Goal: Task Accomplishment & Management: Complete application form

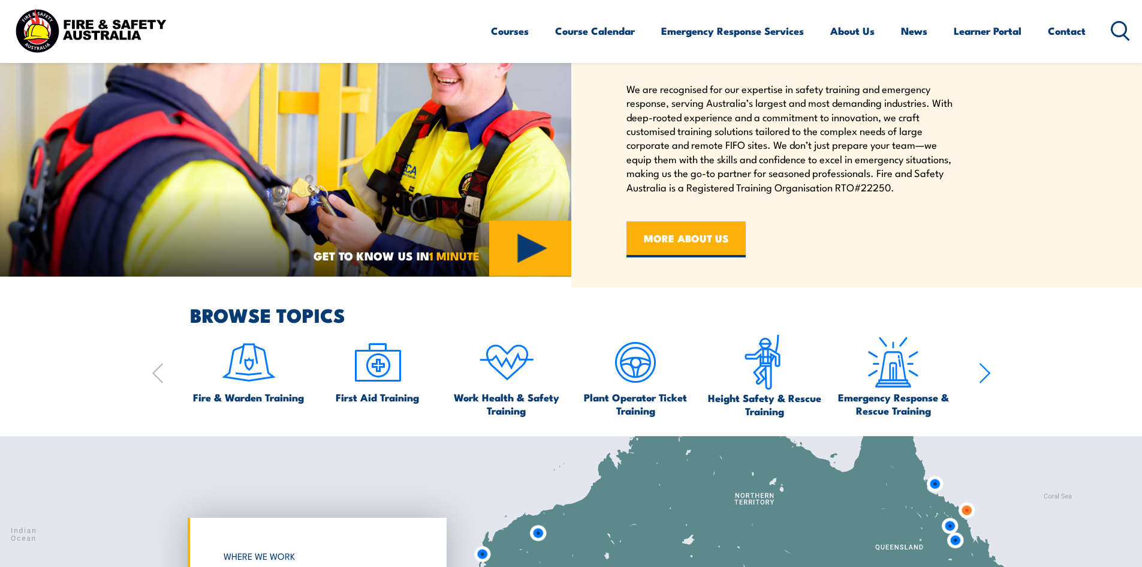
scroll to position [660, 0]
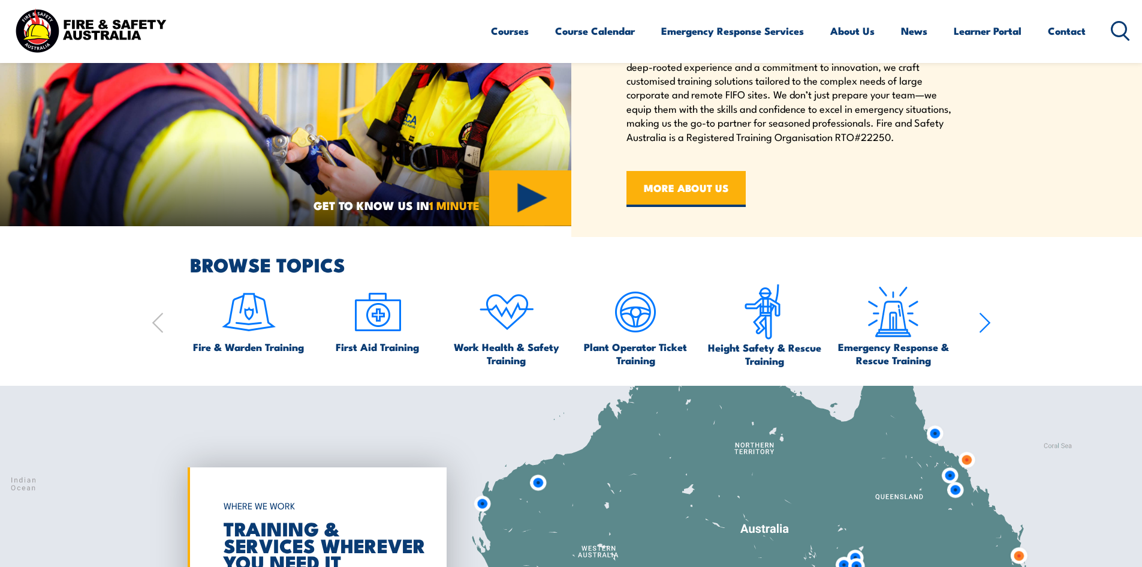
click at [984, 323] on icon "button" at bounding box center [985, 323] width 12 height 24
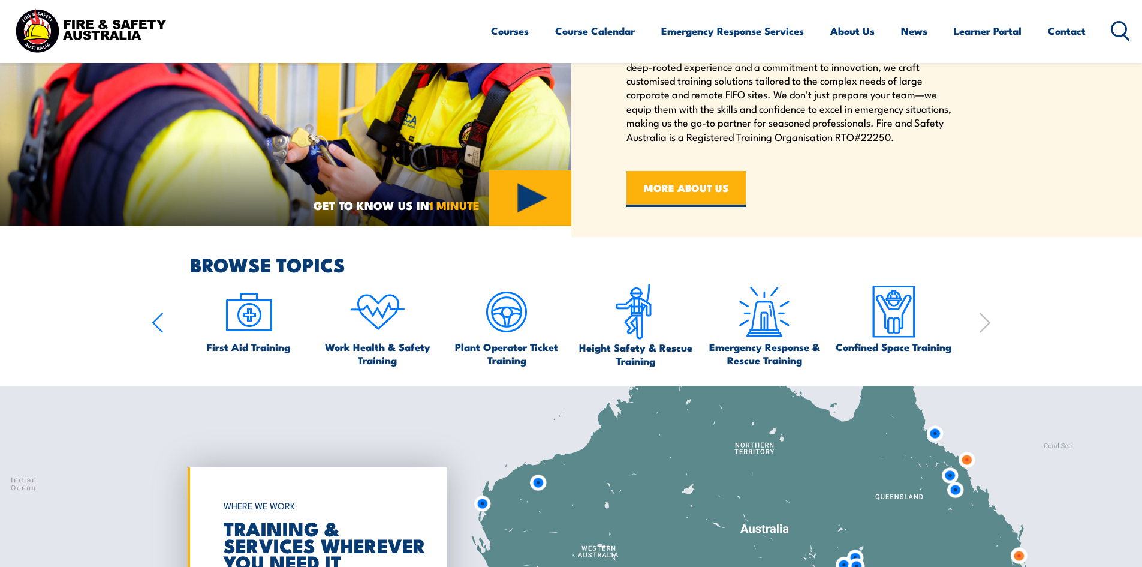
click at [149, 319] on section "BROWSE TOPICS Fire & Warden Training First Aid Training Work Health & Safety Tr…" at bounding box center [571, 311] width 1142 height 112
click at [154, 319] on icon "button" at bounding box center [158, 323] width 12 height 24
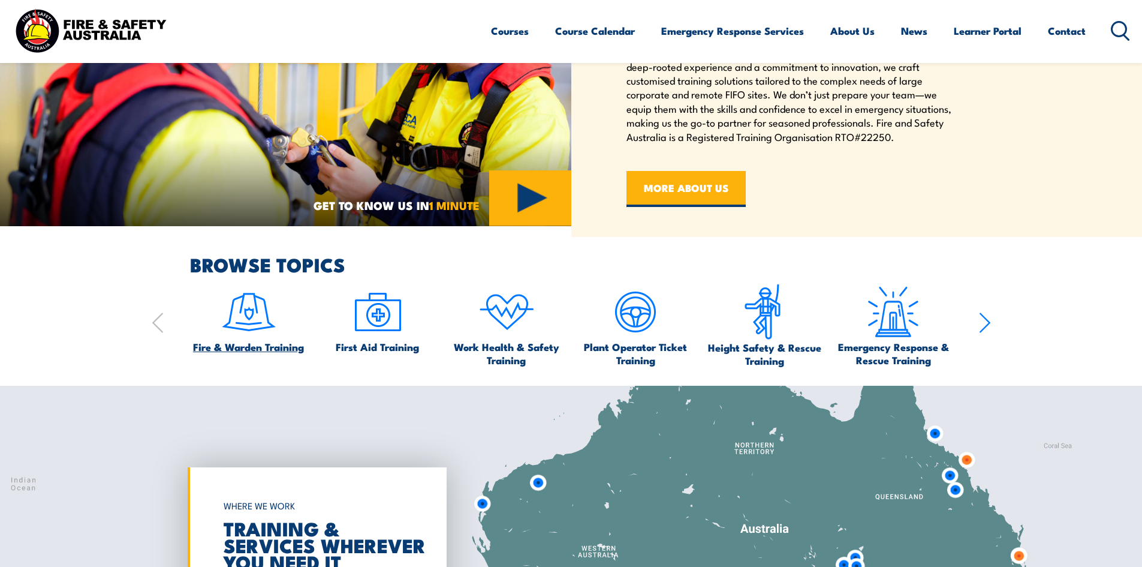
click at [267, 342] on span "Fire & Warden Training" at bounding box center [248, 346] width 111 height 13
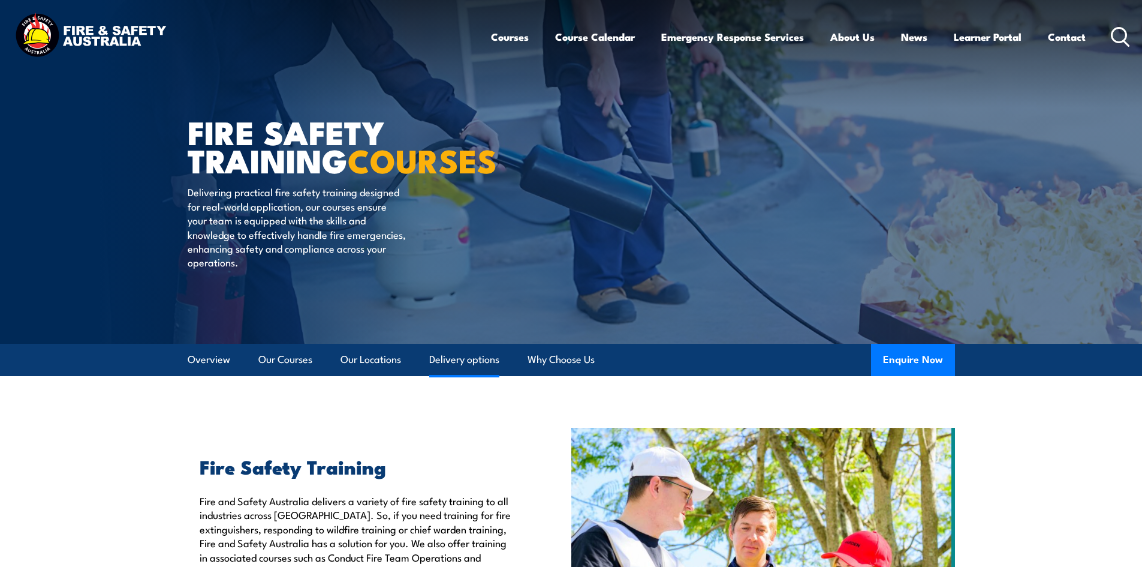
click at [477, 361] on link "Delivery options" at bounding box center [464, 360] width 70 height 32
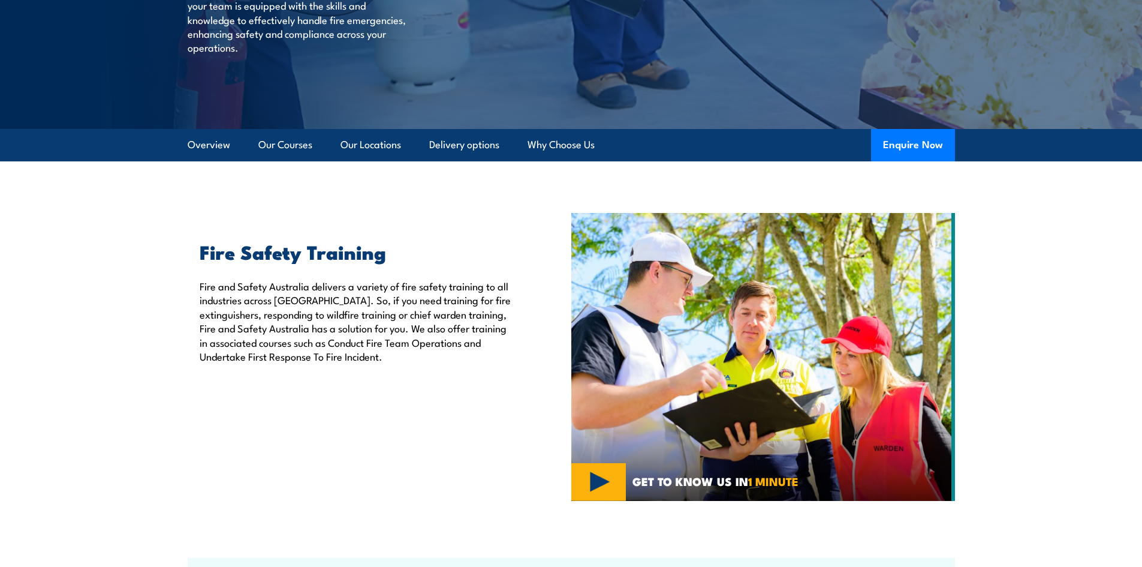
scroll to position [176, 0]
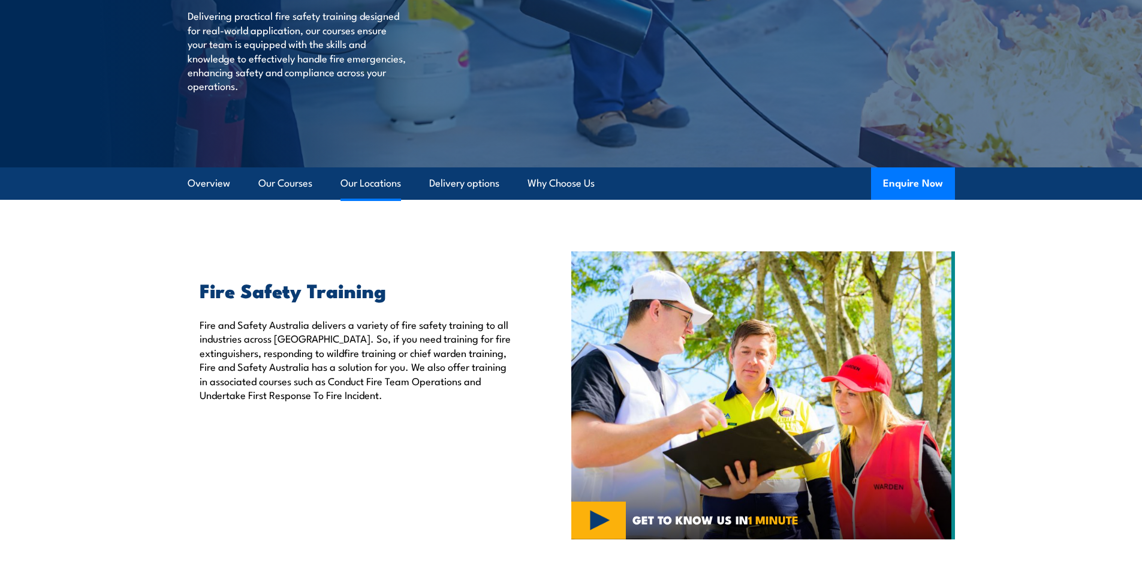
click at [372, 187] on link "Our Locations" at bounding box center [371, 183] width 61 height 32
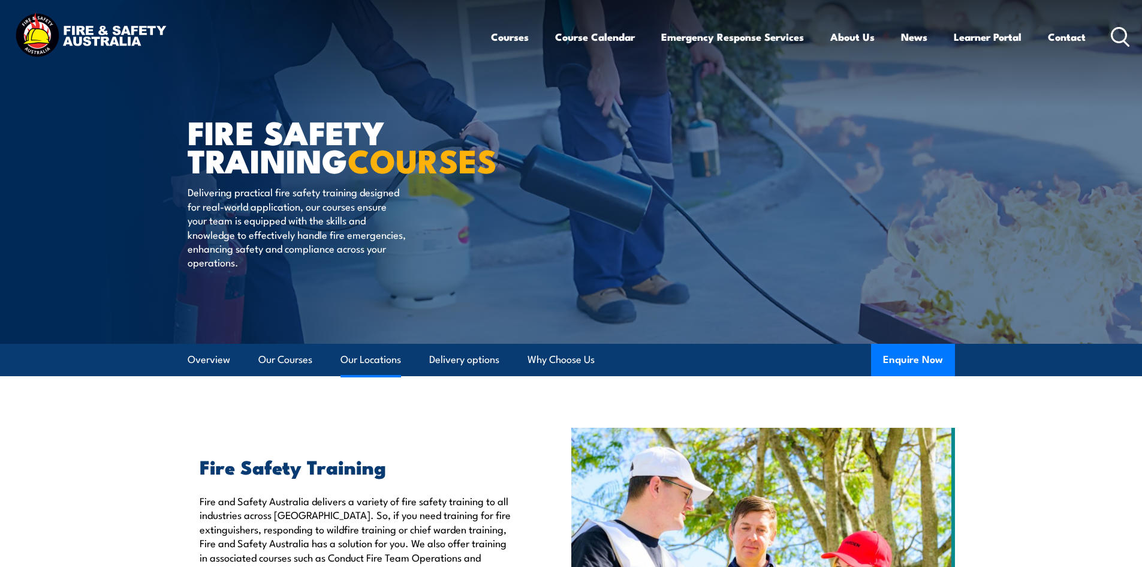
click at [369, 348] on link "Our Locations" at bounding box center [371, 360] width 61 height 32
click at [366, 353] on link "Our Locations" at bounding box center [371, 360] width 61 height 32
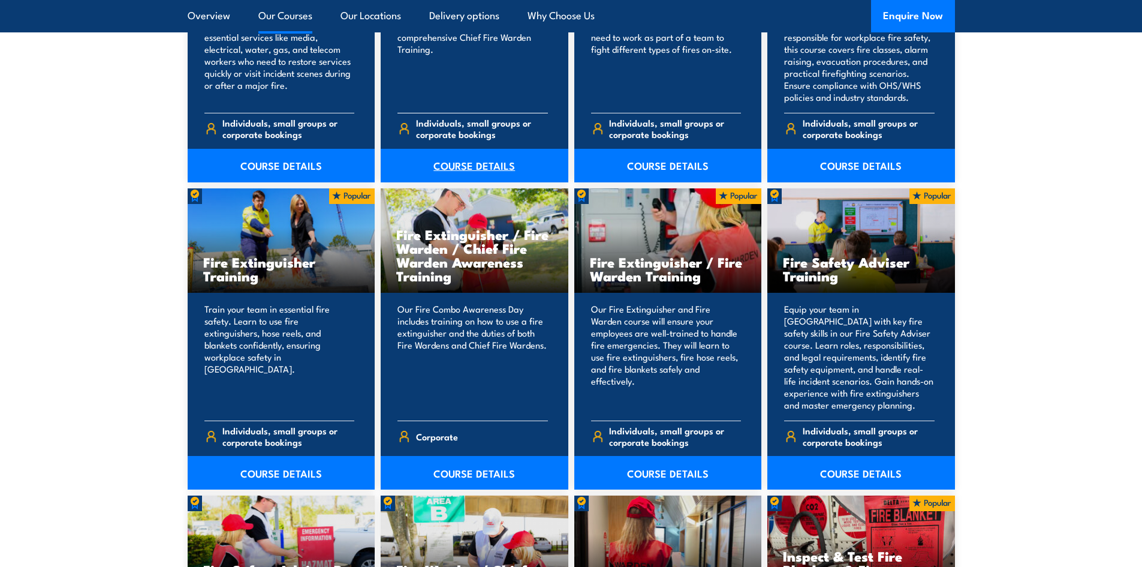
scroll to position [1199, 0]
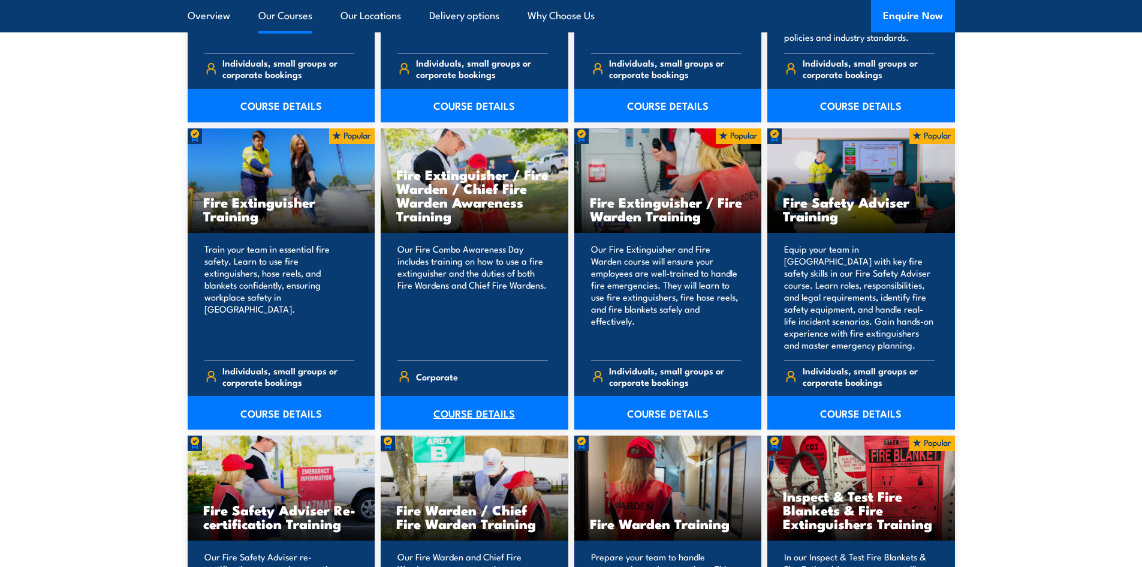
click at [473, 412] on link "COURSE DETAILS" at bounding box center [475, 413] width 188 height 34
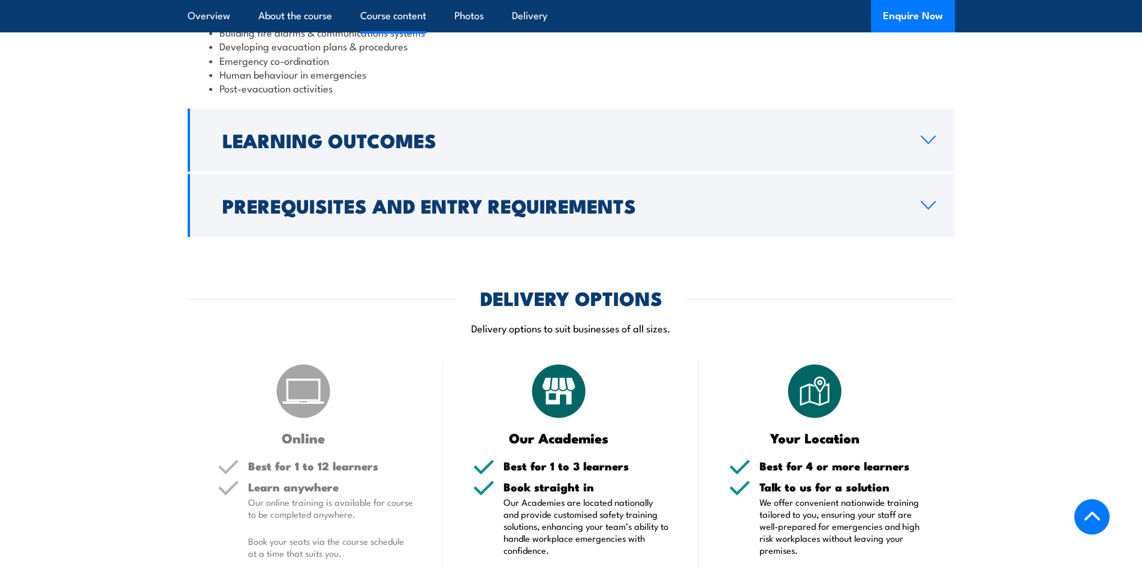
scroll to position [1319, 0]
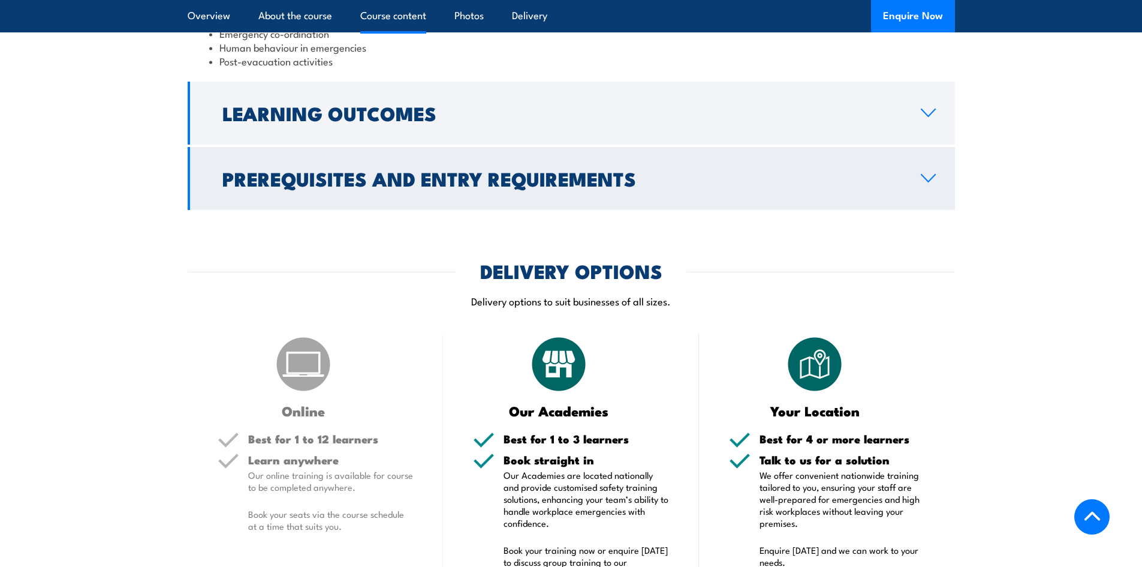
click at [940, 147] on link "Prerequisites and Entry Requirements" at bounding box center [572, 178] width 768 height 63
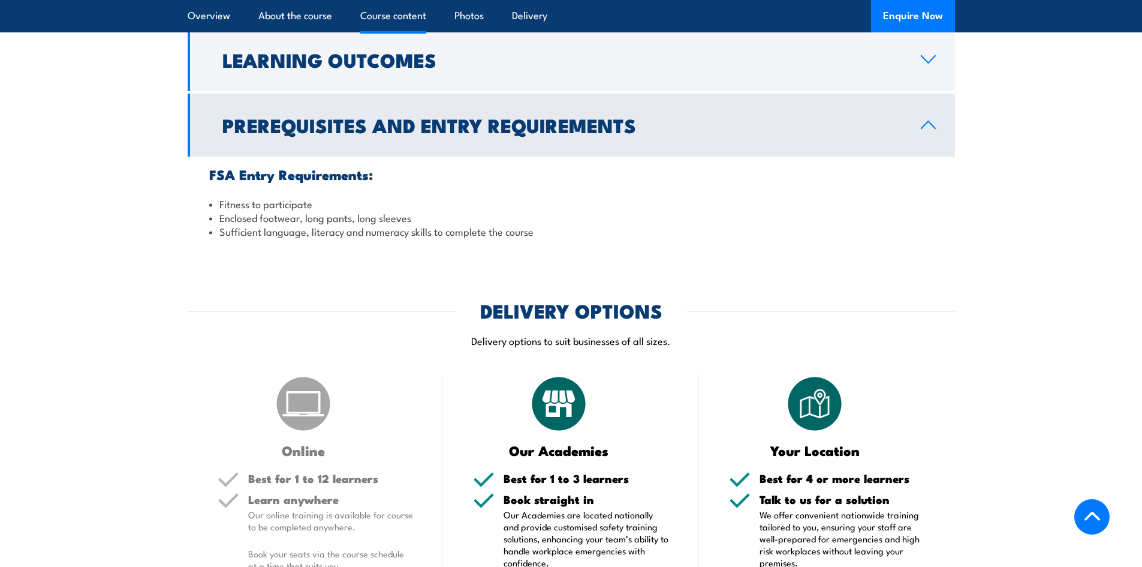
scroll to position [1096, 0]
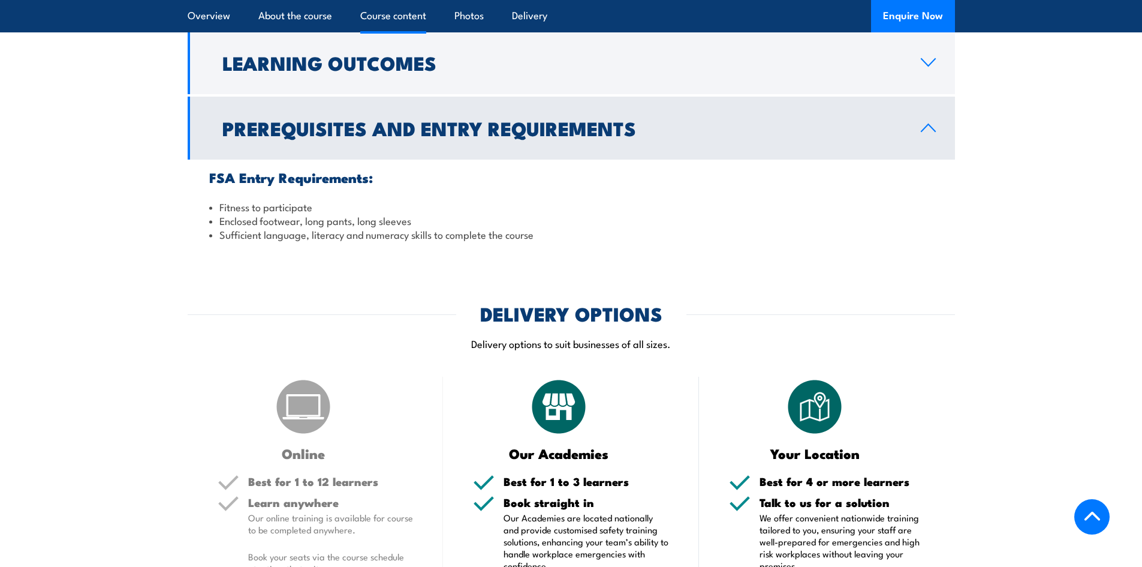
click at [926, 97] on link "Prerequisites and Entry Requirements" at bounding box center [572, 128] width 768 height 63
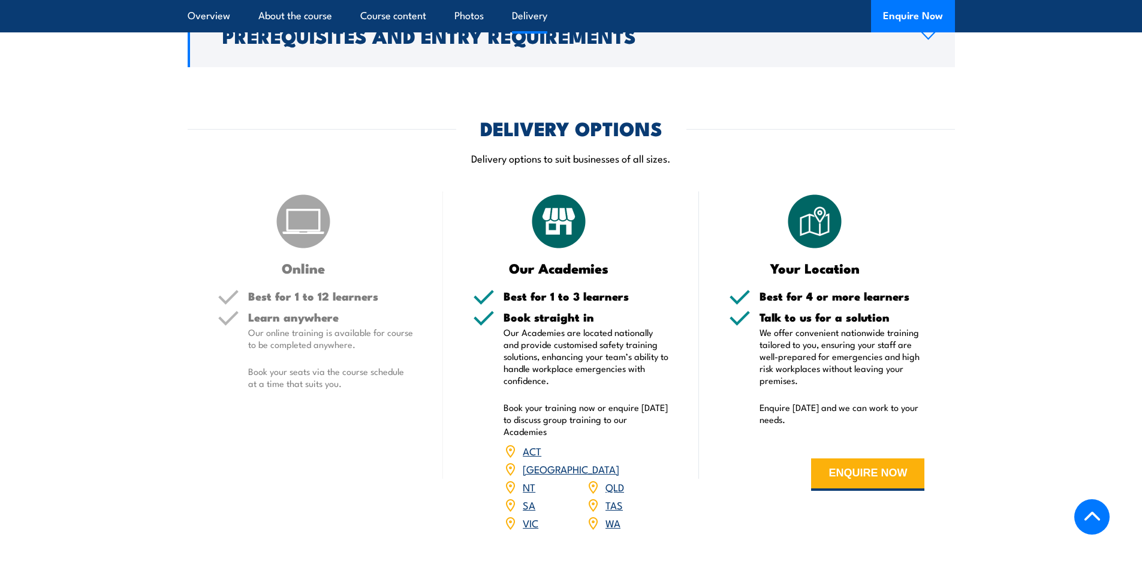
scroll to position [1216, 0]
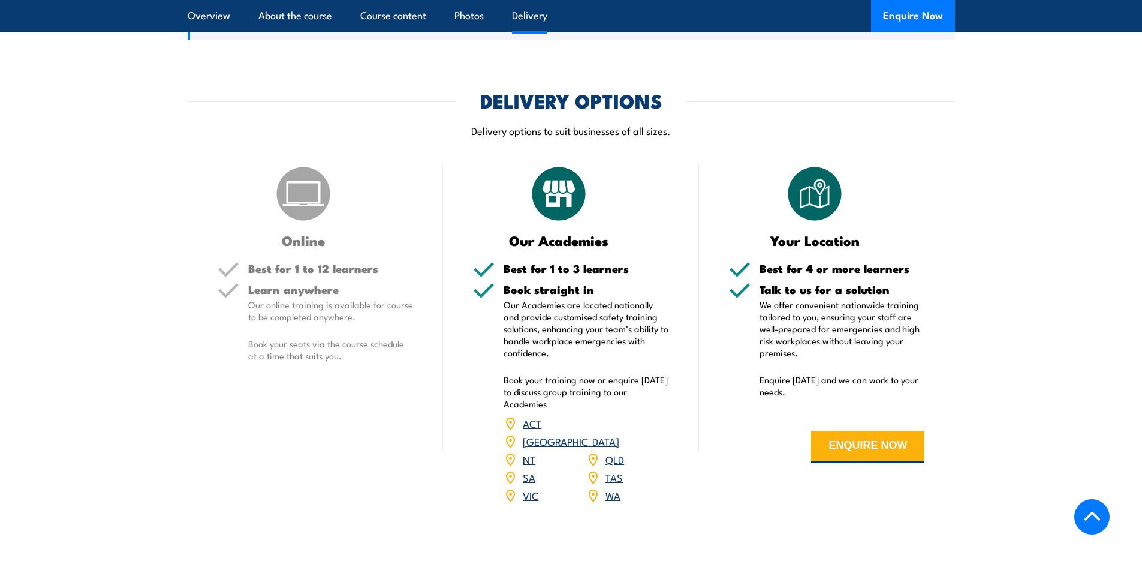
click at [529, 488] on link "VIC" at bounding box center [531, 495] width 16 height 14
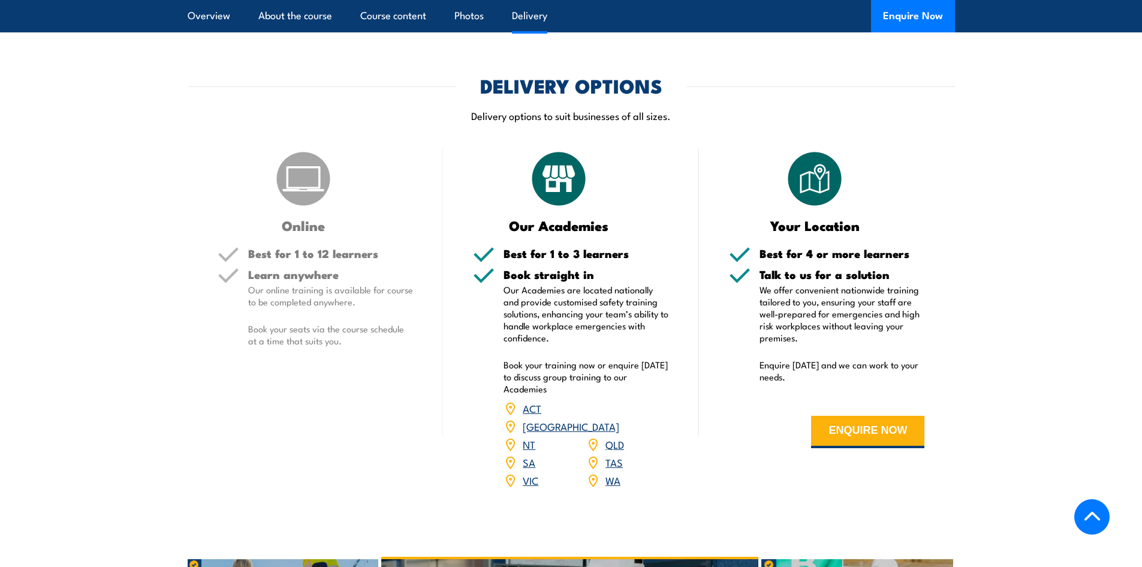
scroll to position [1499, 0]
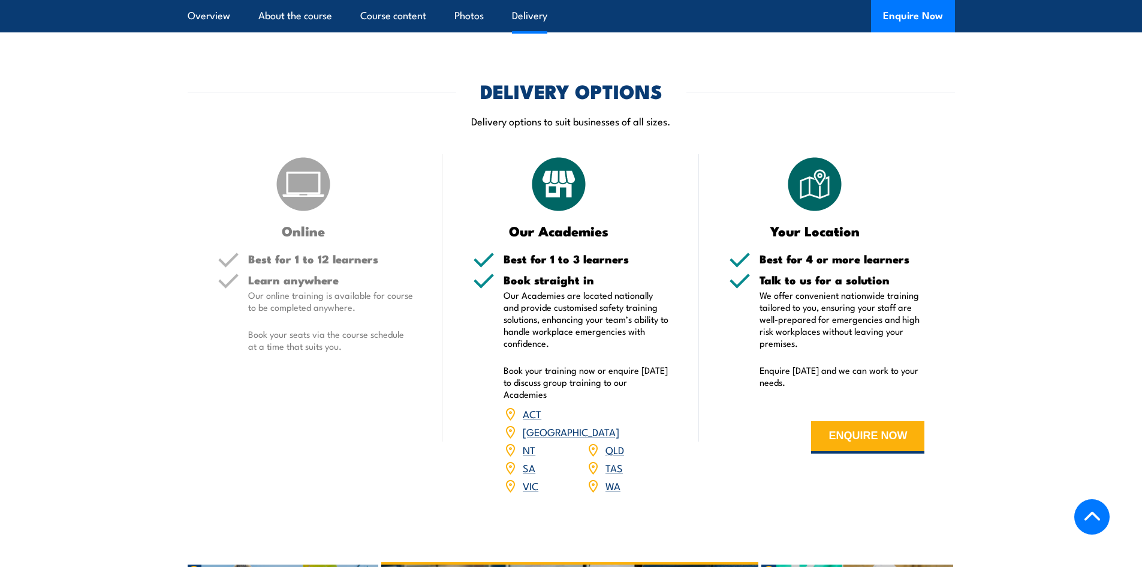
click at [530, 478] on link "VIC" at bounding box center [531, 485] width 16 height 14
click at [877, 421] on button "ENQUIRE NOW" at bounding box center [867, 437] width 113 height 32
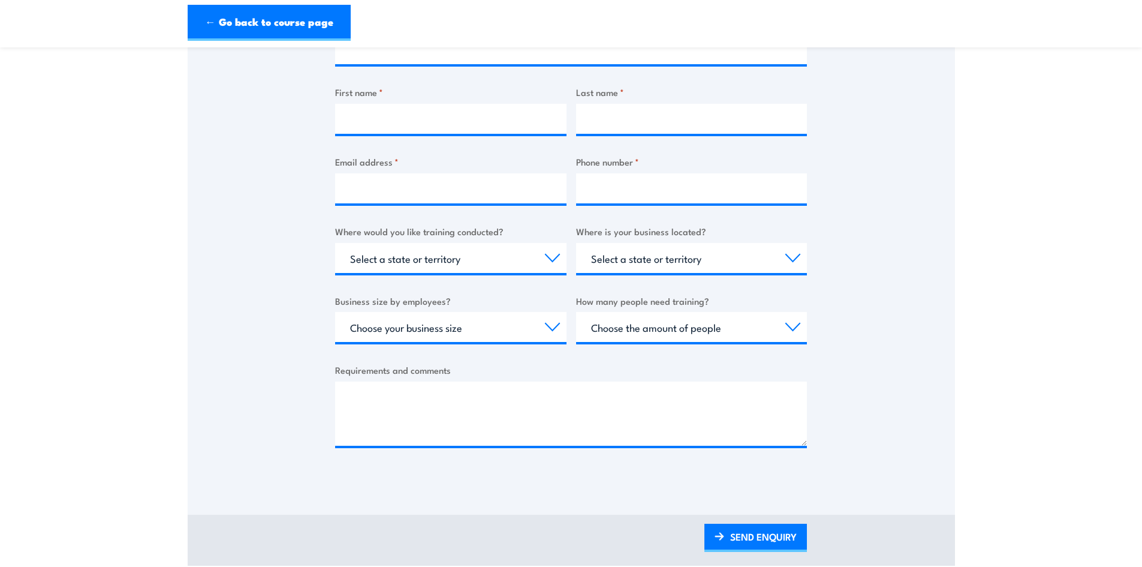
scroll to position [300, 0]
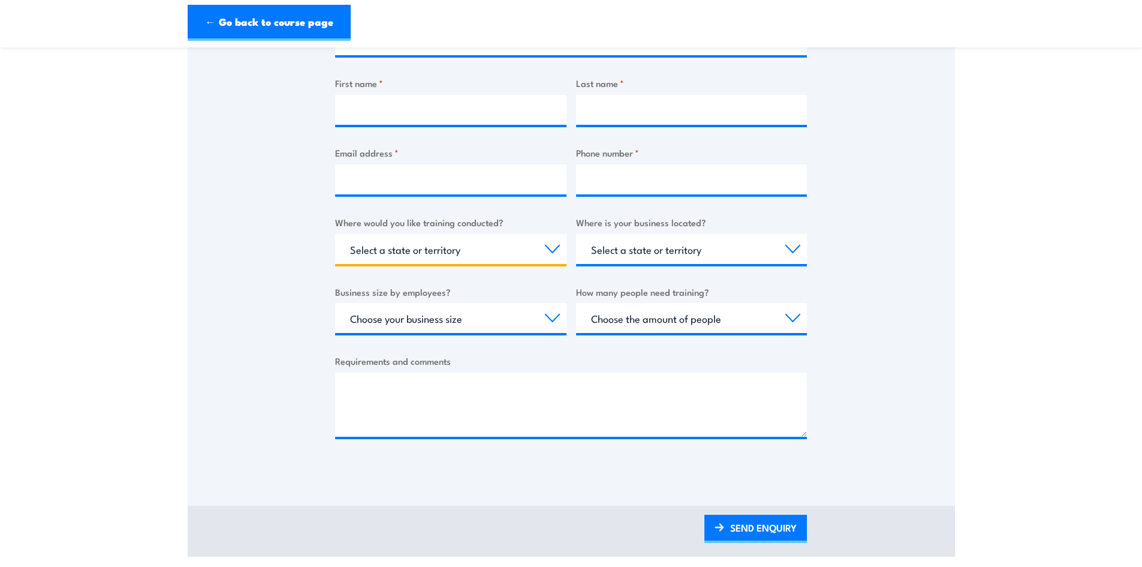
click at [510, 252] on select "Select a state or territory Nationally - multiple locations [GEOGRAPHIC_DATA] […" at bounding box center [450, 249] width 231 height 30
select select "VIC"
click at [335, 234] on select "Select a state or territory Nationally - multiple locations [GEOGRAPHIC_DATA] […" at bounding box center [450, 249] width 231 height 30
click at [663, 252] on select "Select a state or territory QLD NSW VIC SA ACT WA TAS NT" at bounding box center [691, 249] width 231 height 30
select select "VIC"
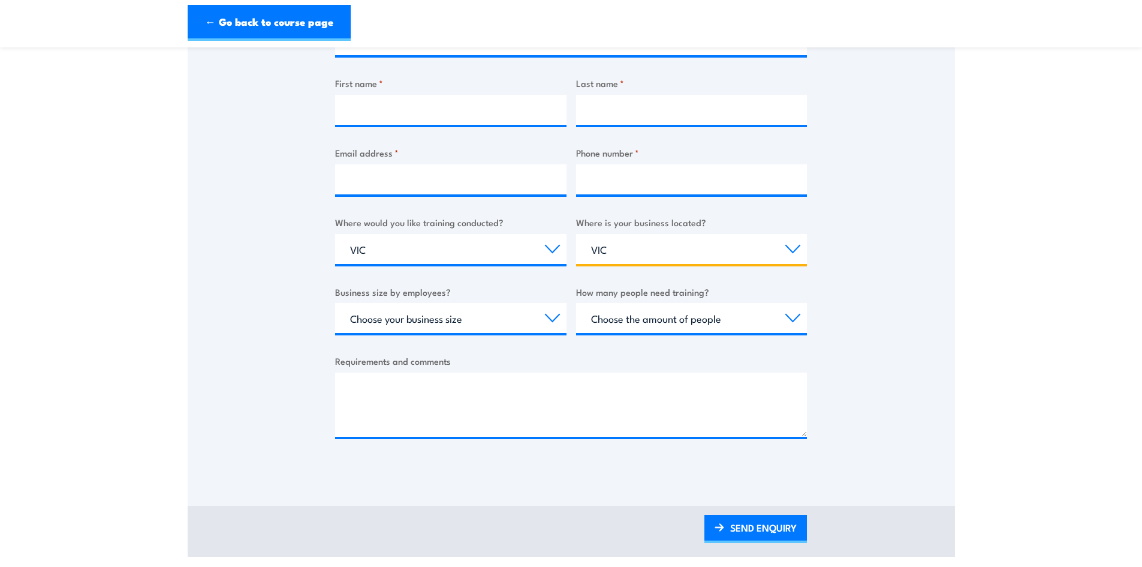
click at [576, 234] on select "Select a state or territory QLD NSW VIC SA ACT WA TAS NT" at bounding box center [691, 249] width 231 height 30
click at [462, 320] on select "Choose your business size 1 to 19 20 to 199 200+" at bounding box center [450, 318] width 231 height 30
select select "20 to 199"
click at [335, 303] on select "Choose your business size 1 to 19 20 to 199 200+" at bounding box center [450, 318] width 231 height 30
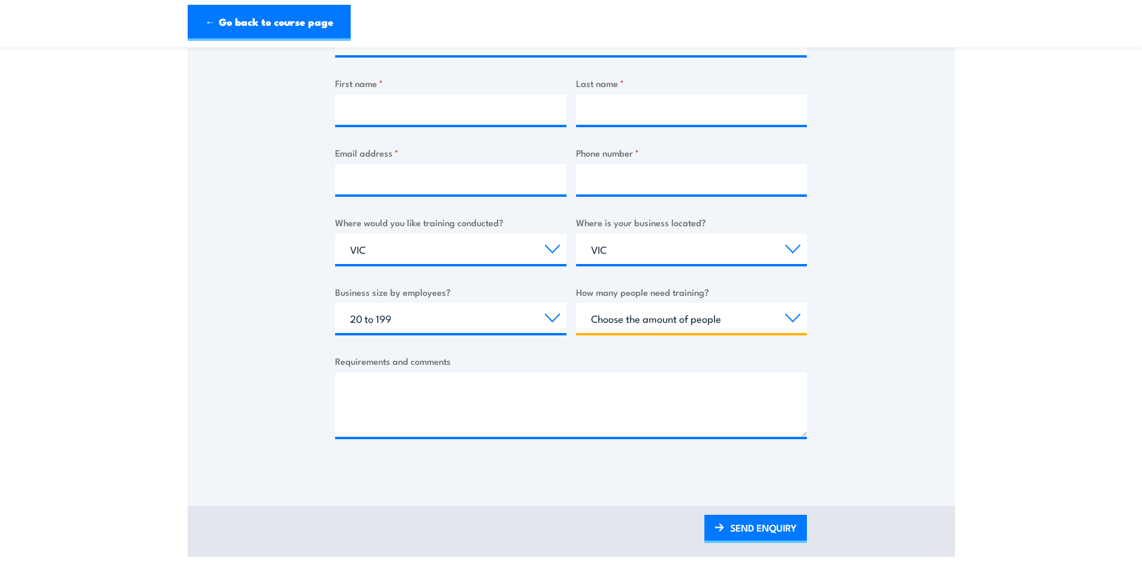
click at [602, 318] on select "Choose the amount of people 1 to 4 5 to 19 20+" at bounding box center [691, 318] width 231 height 30
select select "1 to 4"
click at [576, 303] on select "Choose the amount of people 1 to 4 5 to 19 20+" at bounding box center [691, 318] width 231 height 30
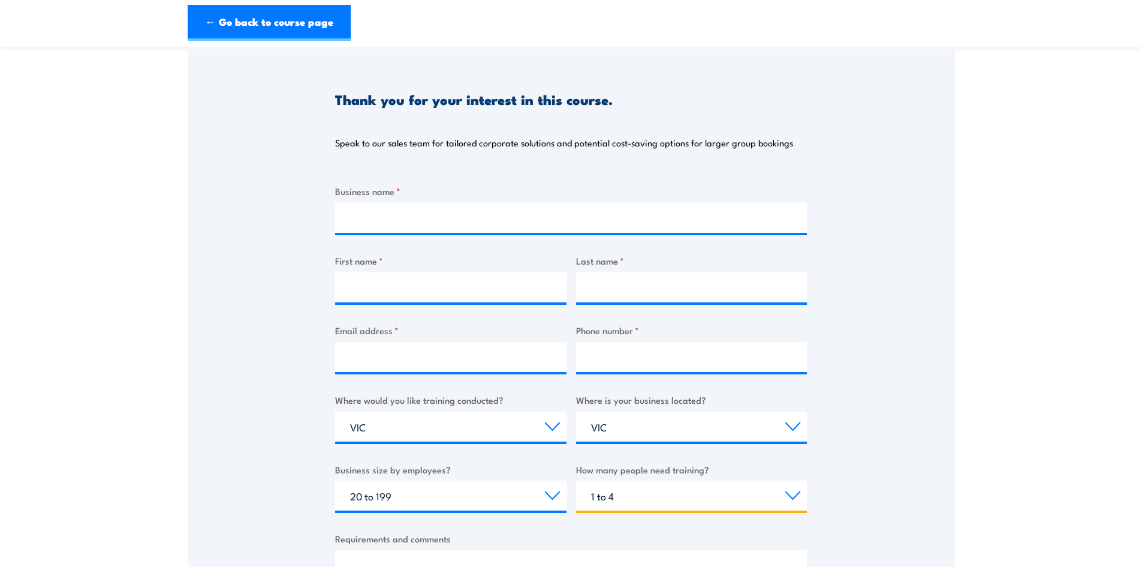
scroll to position [120, 0]
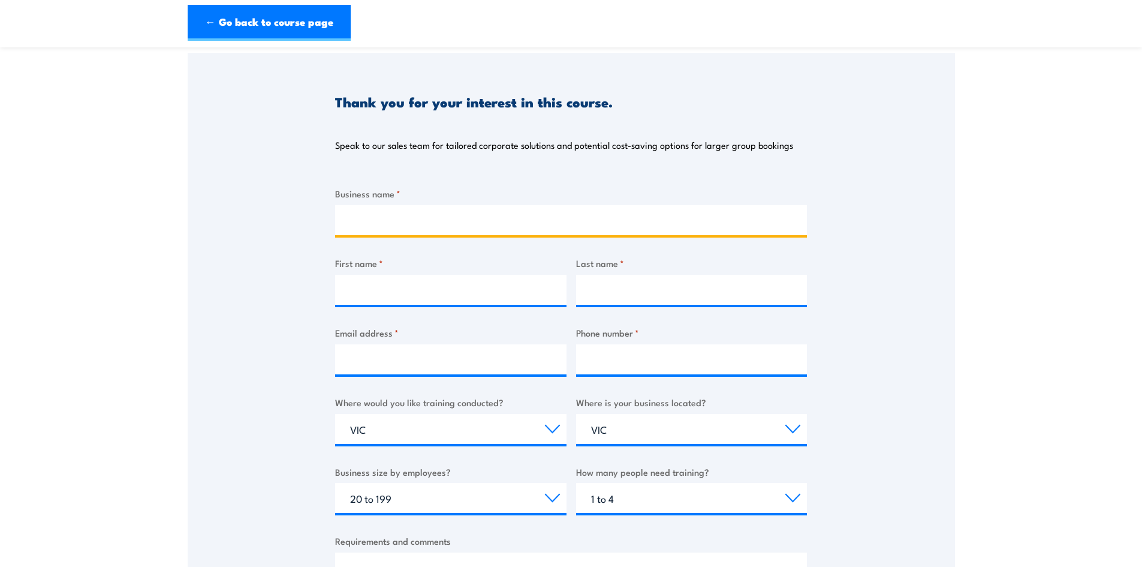
click at [367, 218] on input "Business name *" at bounding box center [571, 220] width 472 height 30
type input "Fresh Select Farms"
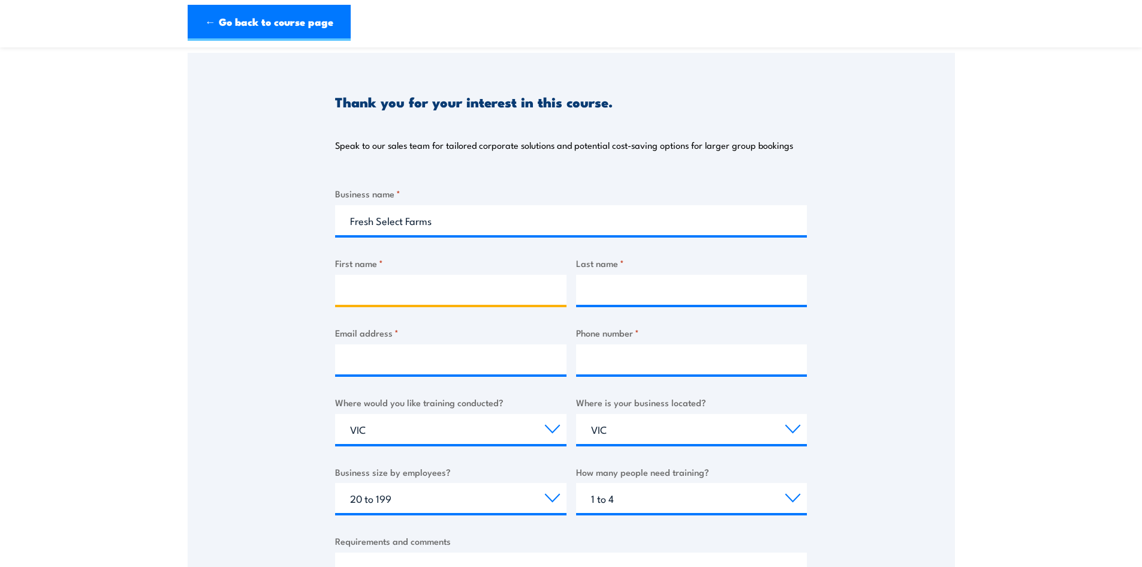
click at [407, 289] on input "First name *" at bounding box center [450, 290] width 231 height 30
type input "Christine"
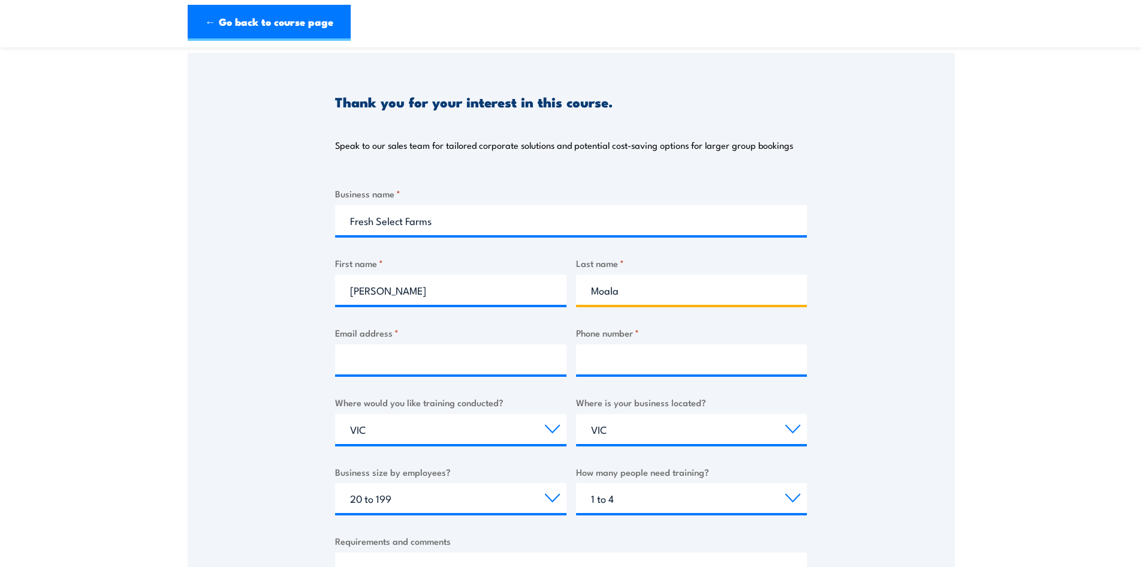
type input "Moala"
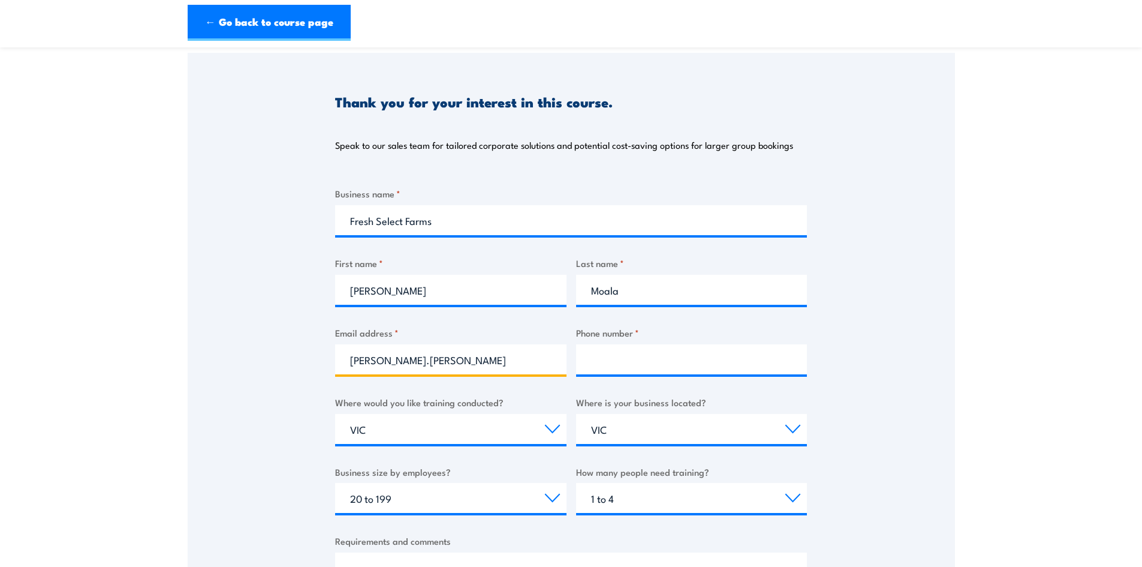
type input "christine.moala@freshselect.com.au"
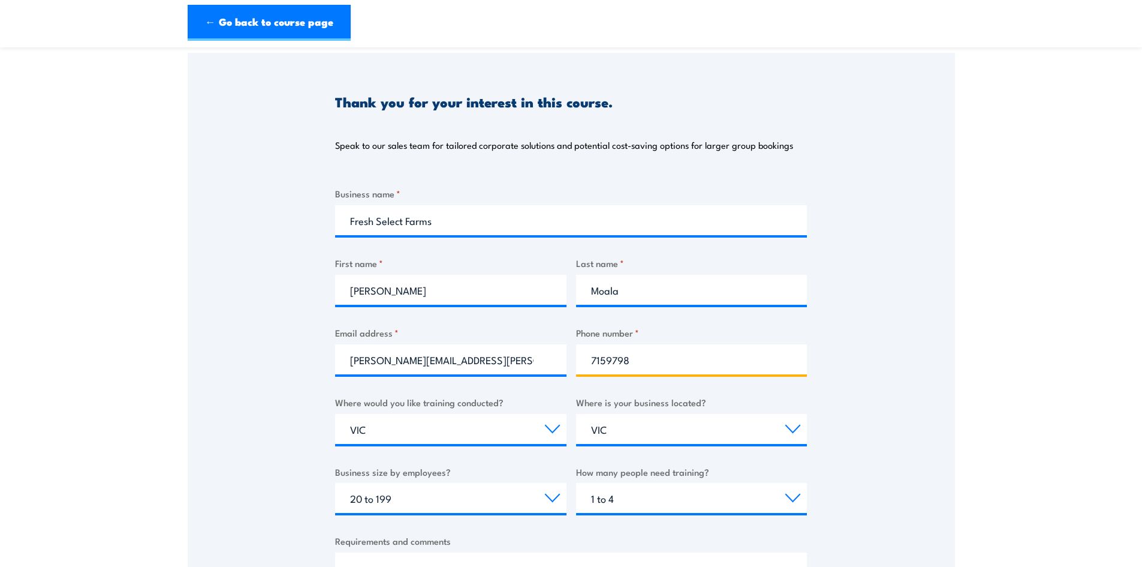
click at [613, 357] on input "7159798" at bounding box center [691, 359] width 231 height 30
type input "0"
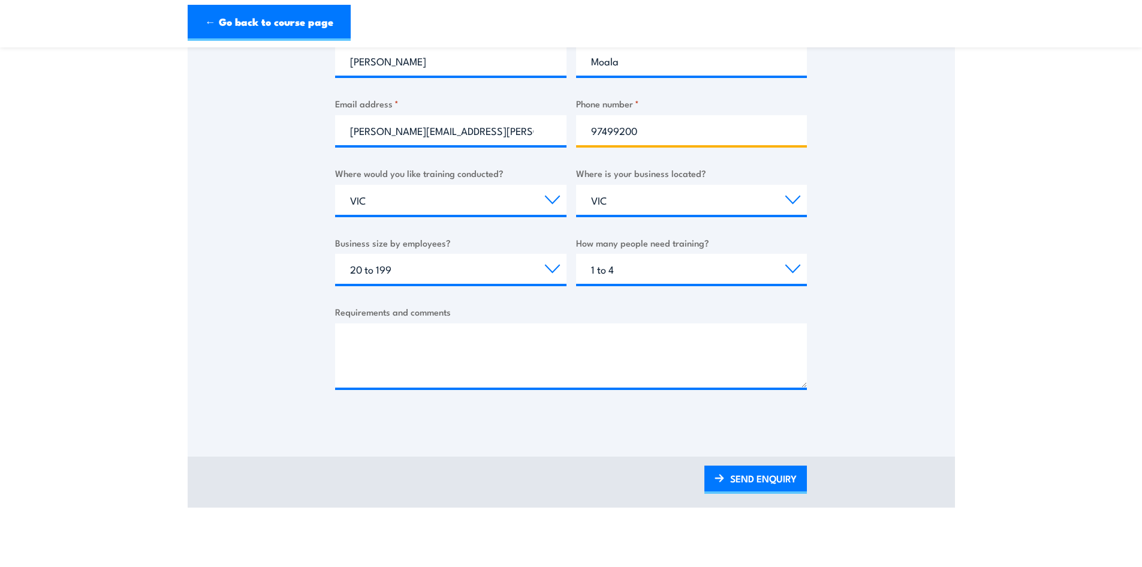
scroll to position [360, 0]
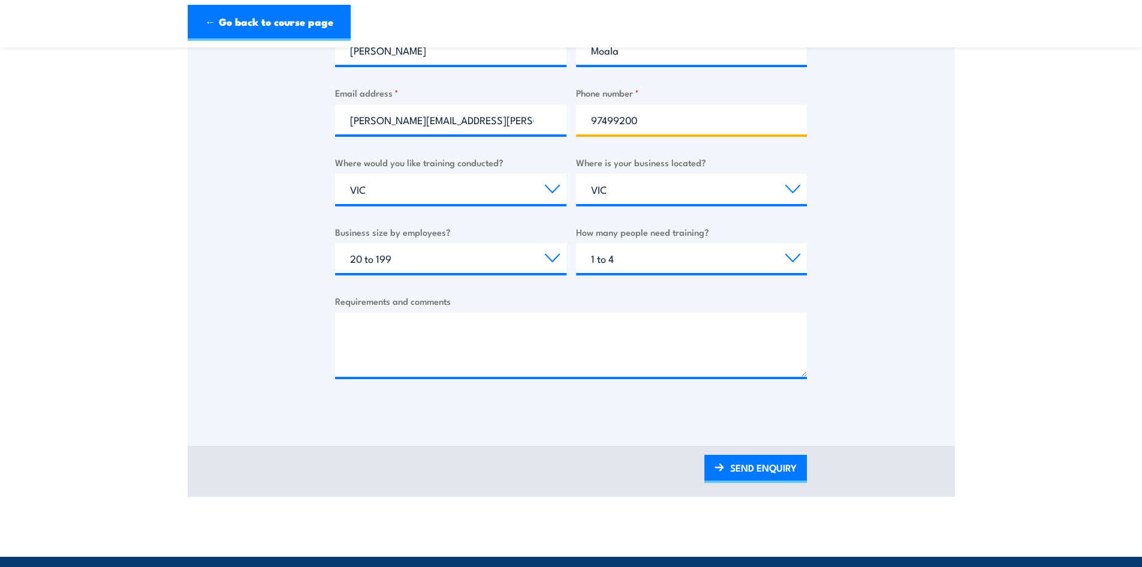
type input "97499200"
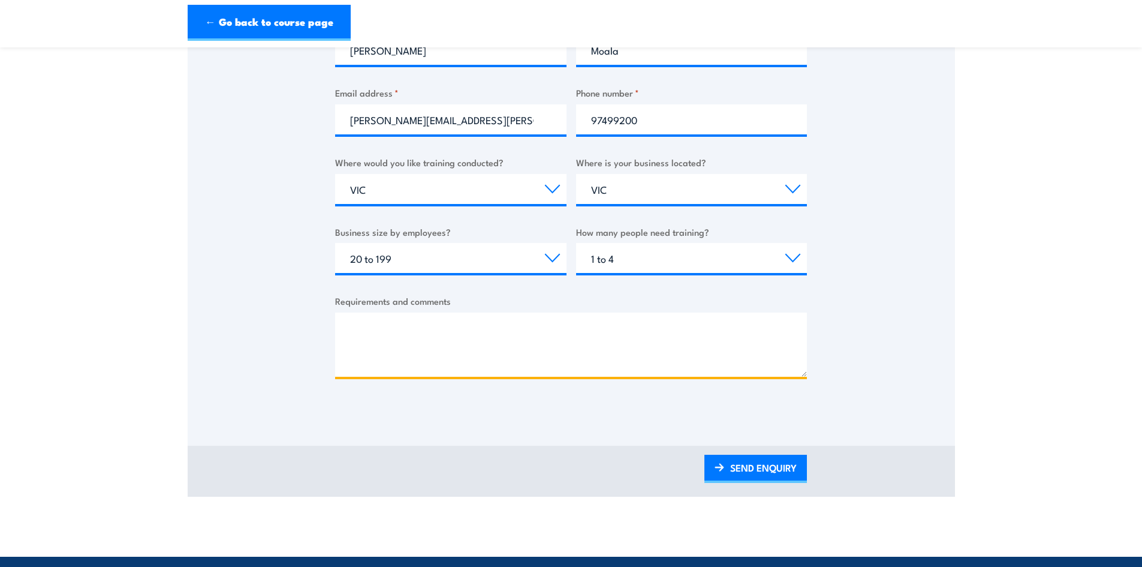
click at [380, 322] on textarea "Requirements and comments" at bounding box center [571, 344] width 472 height 64
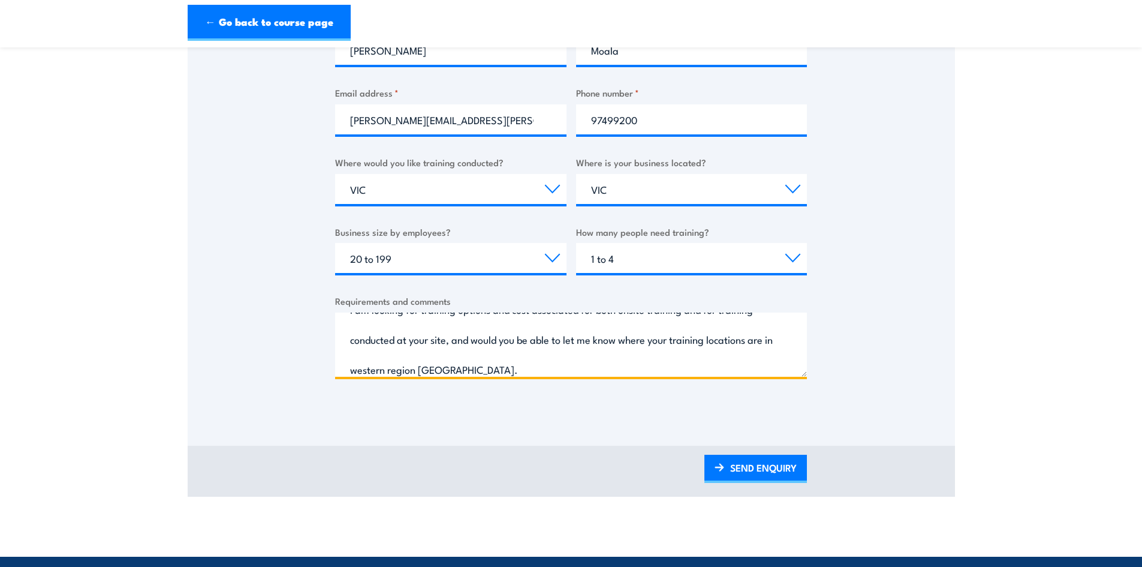
scroll to position [49, 0]
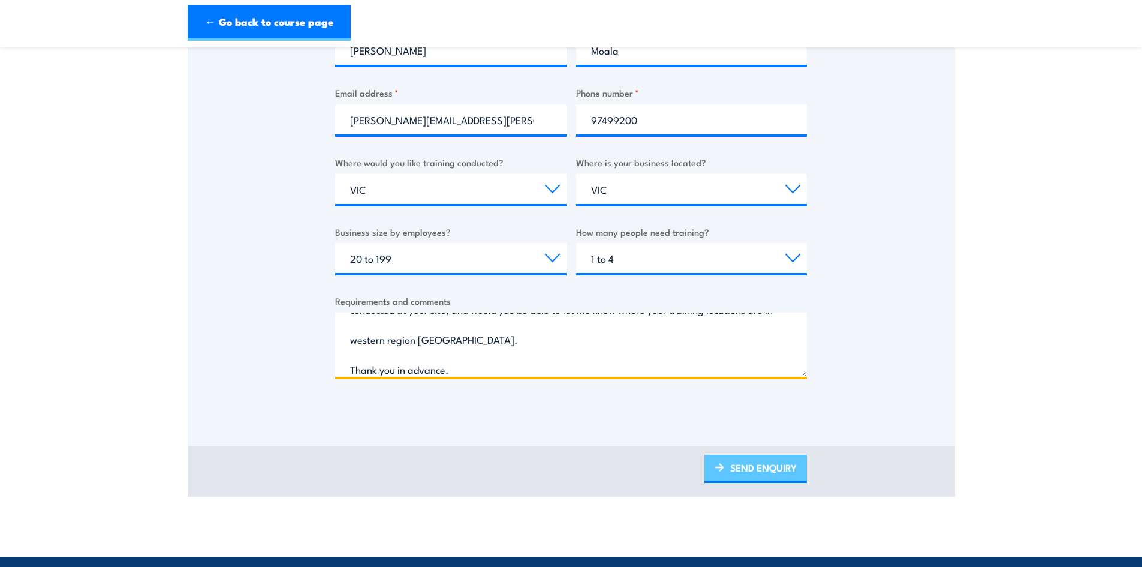
type textarea "I am looking for training options and cost associated for both onsite training …"
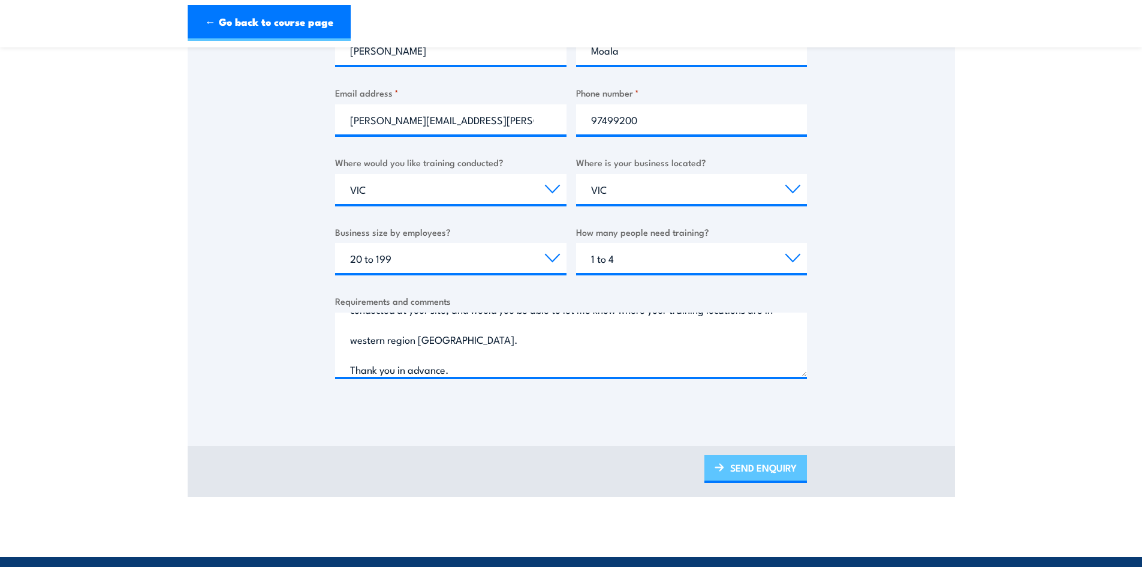
click at [736, 469] on link "SEND ENQUIRY" at bounding box center [756, 469] width 103 height 28
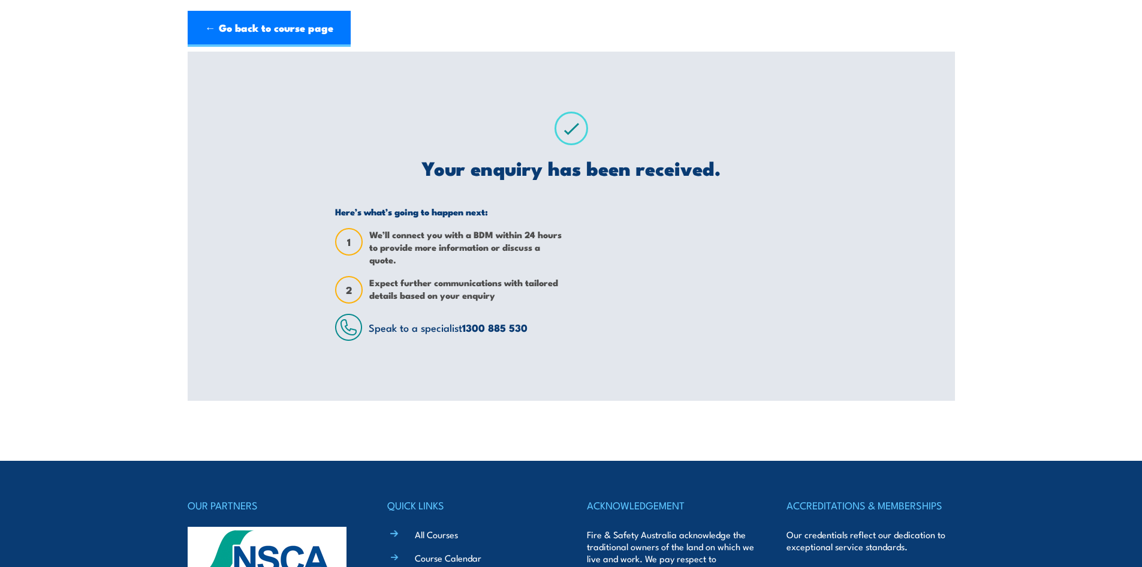
scroll to position [0, 0]
